Goal: Transaction & Acquisition: Purchase product/service

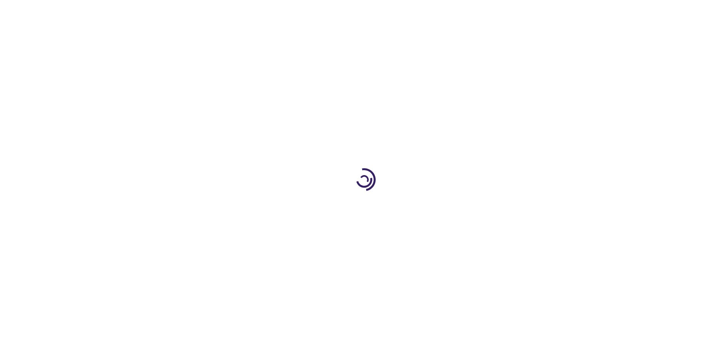
click at [481, 11] on link "Log In" at bounding box center [480, 11] width 15 height 6
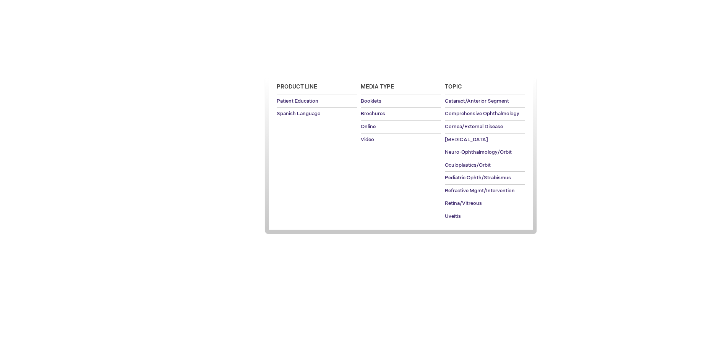
click at [295, 66] on span "Patient Education" at bounding box center [297, 66] width 52 height 6
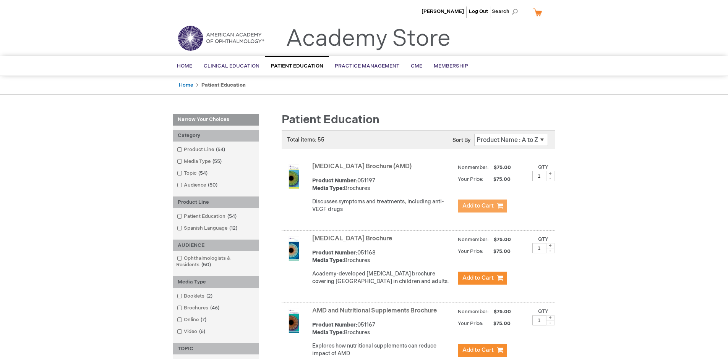
click at [482, 206] on span "Add to Cart" at bounding box center [477, 205] width 31 height 7
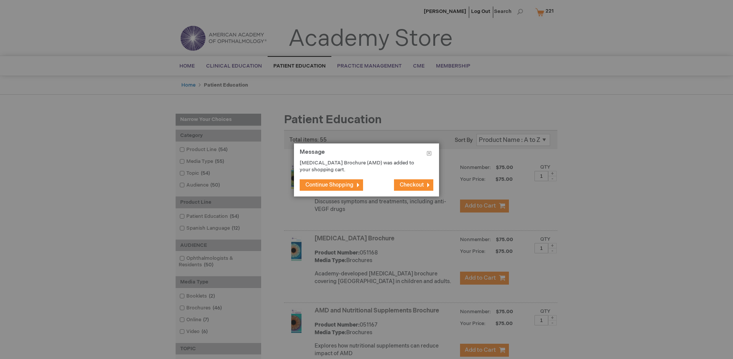
click at [330, 185] on span "Continue Shopping" at bounding box center [330, 185] width 48 height 6
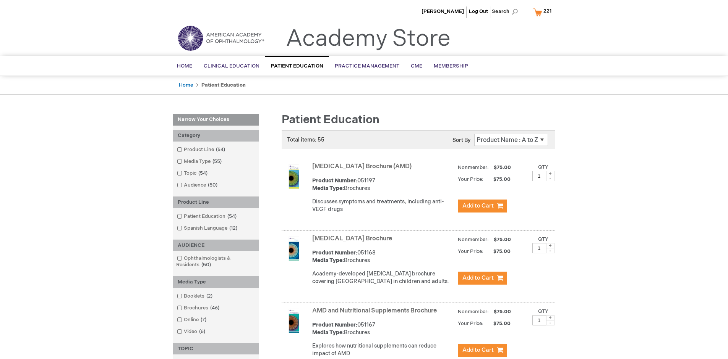
click at [376, 315] on link "AMD and Nutritional Supplements Brochure" at bounding box center [374, 310] width 124 height 7
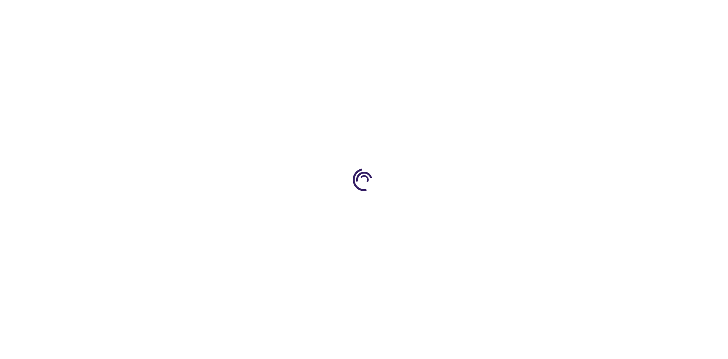
type input "1"
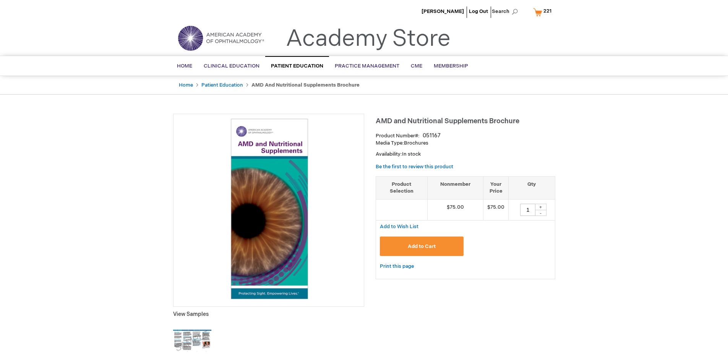
click at [421, 246] on span "Add to Cart" at bounding box center [421, 247] width 28 height 6
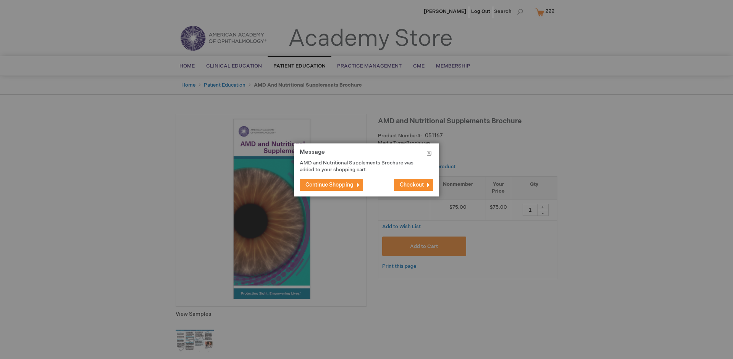
click at [330, 185] on span "Continue Shopping" at bounding box center [330, 185] width 48 height 6
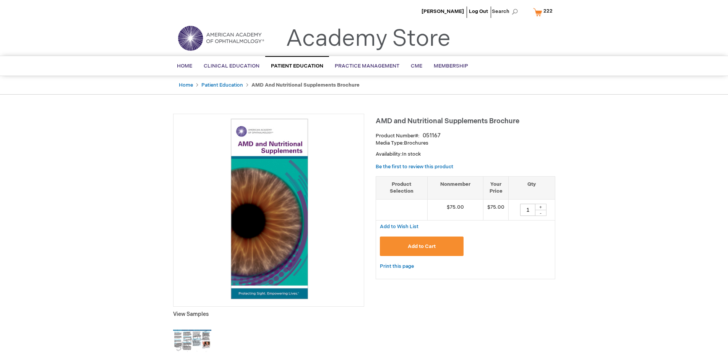
click at [543, 12] on span "222" at bounding box center [547, 11] width 9 height 6
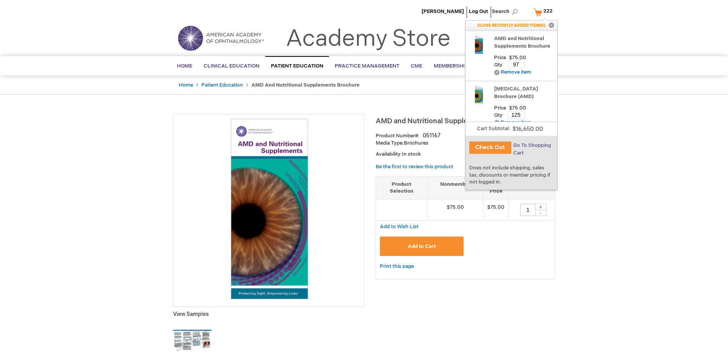
click at [530, 146] on span "Go To Shopping Cart" at bounding box center [532, 149] width 38 height 14
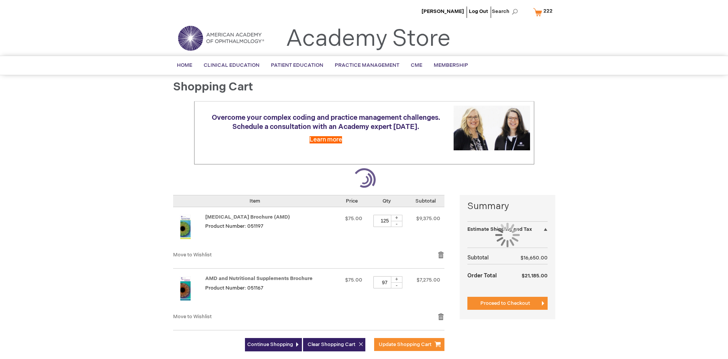
select select "US"
select select "41"
